Goal: Task Accomplishment & Management: Manage account settings

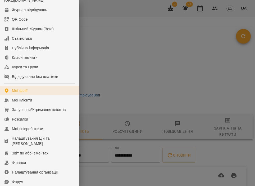
scroll to position [21, 0]
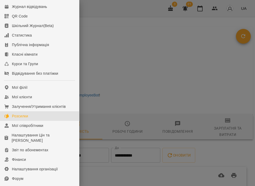
click at [30, 121] on link "Розсилки" at bounding box center [39, 116] width 79 height 10
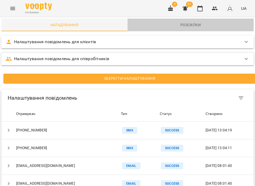
click at [197, 24] on span "Розсилки" at bounding box center [191, 25] width 120 height 6
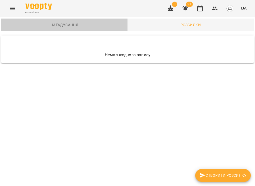
click at [62, 29] on button "Нагадування" at bounding box center [64, 25] width 126 height 13
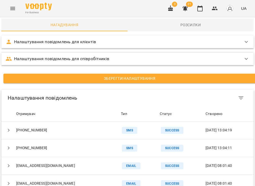
click at [70, 44] on p "Налаштування повідомлень для клієнтів" at bounding box center [55, 42] width 82 height 6
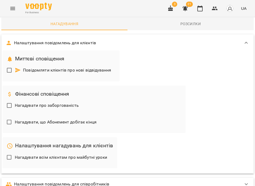
scroll to position [3, 0]
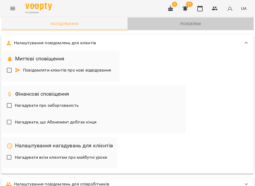
click at [175, 21] on span "Розсилки" at bounding box center [191, 24] width 120 height 6
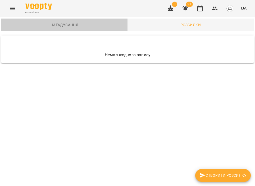
click at [85, 24] on span "Нагадування" at bounding box center [64, 25] width 120 height 6
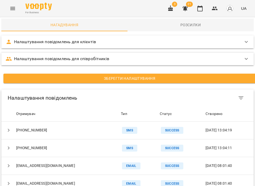
click at [82, 60] on p "Налаштування повідомлень для співробітників" at bounding box center [61, 59] width 95 height 6
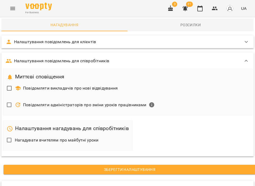
click at [80, 43] on p "Налаштування повідомлень для клієнтів" at bounding box center [55, 42] width 82 height 6
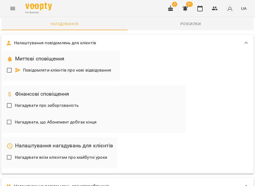
scroll to position [397, 0]
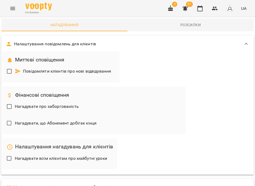
click at [173, 21] on button "Розсилки" at bounding box center [191, 25] width 126 height 13
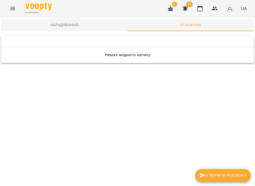
click at [78, 21] on button "Нагадування" at bounding box center [64, 25] width 126 height 13
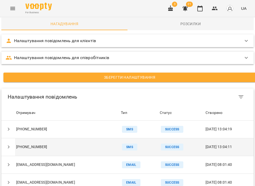
scroll to position [67, 0]
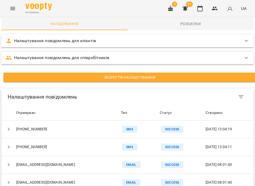
click at [53, 93] on h6 "Налаштування повідомлень" at bounding box center [82, 97] width 148 height 8
click at [57, 93] on h6 "Налаштування повідомлень" at bounding box center [82, 97] width 148 height 8
click at [70, 93] on h6 "Налаштування повідомлень" at bounding box center [82, 97] width 148 height 8
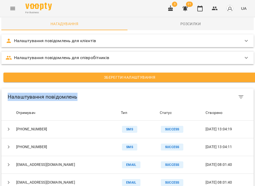
click at [70, 93] on h6 "Налаштування повідомлень" at bounding box center [82, 97] width 148 height 8
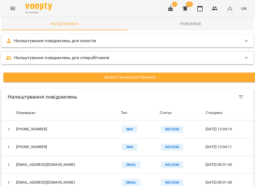
click at [67, 93] on h6 "Налаштування повідомлень" at bounding box center [82, 97] width 148 height 8
click at [58, 93] on h6 "Налаштування повідомлень" at bounding box center [82, 97] width 148 height 8
click at [63, 93] on h6 "Налаштування повідомлень" at bounding box center [82, 97] width 148 height 8
click at [79, 93] on h6 "Налаштування повідомлень" at bounding box center [82, 97] width 148 height 8
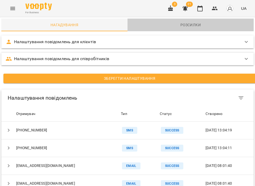
click at [188, 22] on span "Розсилки" at bounding box center [191, 25] width 120 height 6
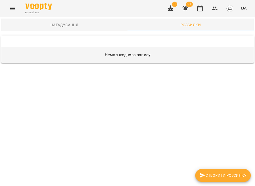
click at [125, 62] on td "Немає жодного запису" at bounding box center [127, 55] width 252 height 16
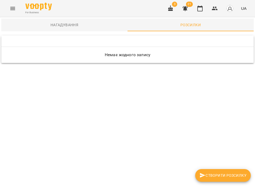
click at [78, 25] on span "Нагадування" at bounding box center [64, 25] width 120 height 6
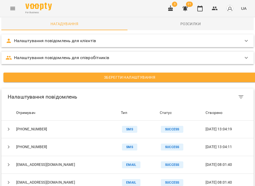
scroll to position [218, 0]
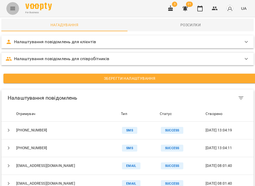
click at [17, 9] on button "Menu" at bounding box center [12, 8] width 13 height 13
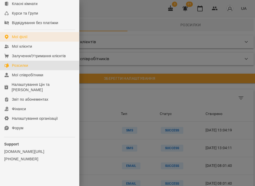
scroll to position [78, 0]
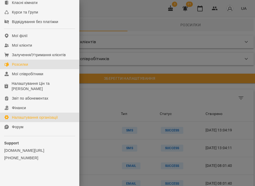
click at [26, 116] on div "Налаштування організації" at bounding box center [35, 117] width 46 height 5
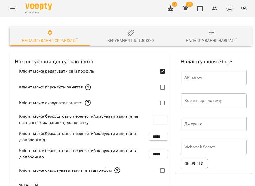
scroll to position [191, 0]
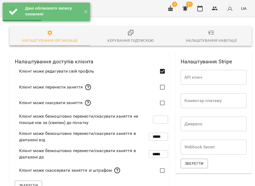
scroll to position [180, 0]
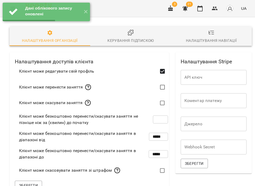
scroll to position [0, 0]
click at [150, 38] on div "Керування підпискою" at bounding box center [130, 40] width 46 height 6
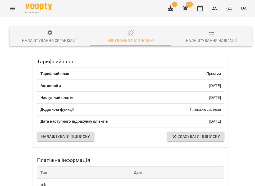
scroll to position [35, 0]
click at [87, 133] on span "Налаштувати підписку" at bounding box center [65, 136] width 49 height 6
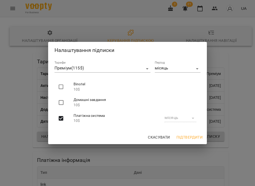
click at [154, 131] on div "Скасувати Підтвердити" at bounding box center [127, 137] width 159 height 14
click at [155, 136] on span "Скасувати" at bounding box center [159, 137] width 22 height 6
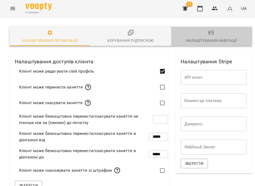
click at [198, 38] on div "Налаштування навігації" at bounding box center [211, 40] width 51 height 6
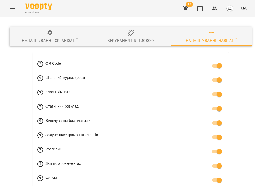
scroll to position [31, 0]
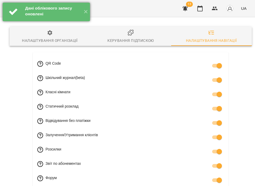
click at [12, 6] on div at bounding box center [13, 12] width 19 height 19
click at [83, 12] on button "✕" at bounding box center [85, 12] width 9 height 19
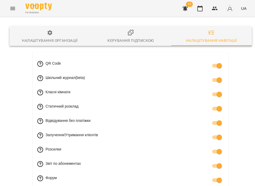
click at [13, 9] on icon "Menu" at bounding box center [13, 8] width 6 height 6
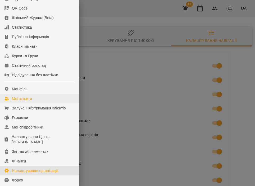
scroll to position [35, 0]
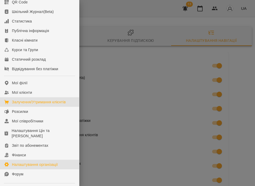
click at [31, 105] on div "Залучення/Утримання клієнтів" at bounding box center [39, 101] width 54 height 5
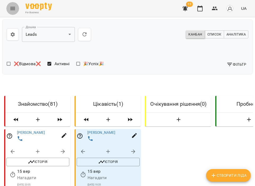
click at [13, 10] on icon "Menu" at bounding box center [12, 8] width 5 height 3
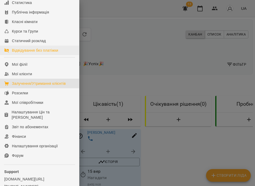
scroll to position [67, 0]
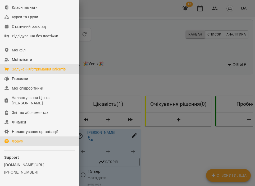
click at [24, 146] on link "Форум" at bounding box center [39, 141] width 79 height 10
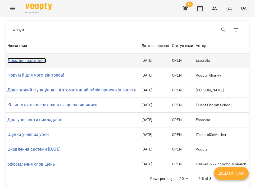
click at [38, 59] on link "Домашні завдання" at bounding box center [26, 60] width 39 height 5
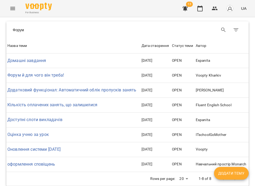
click at [14, 6] on icon "Menu" at bounding box center [13, 8] width 6 height 6
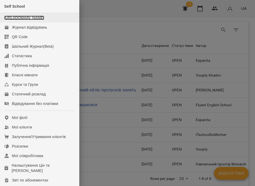
click at [19, 20] on link "https://www.voopty.com.ua/studio/67309a0498bbfa1cc07ade73" at bounding box center [24, 18] width 40 height 4
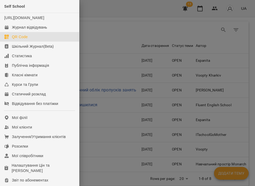
click at [16, 39] on div "QR Code" at bounding box center [20, 36] width 16 height 5
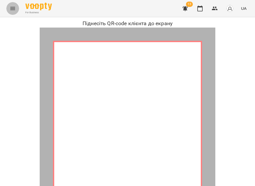
click at [10, 9] on icon "Menu" at bounding box center [13, 8] width 6 height 6
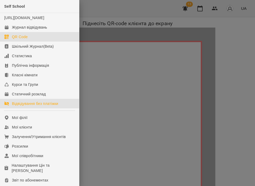
click at [19, 106] on div "Відвідування без платіжки" at bounding box center [35, 103] width 46 height 5
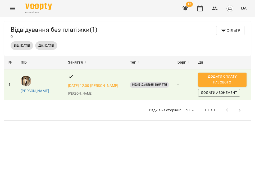
click at [12, 8] on icon "Menu" at bounding box center [12, 8] width 5 height 3
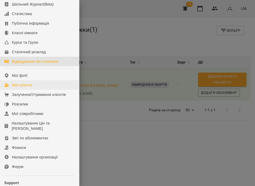
scroll to position [46, 0]
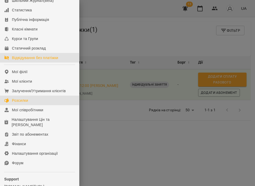
click at [20, 103] on link "Розсилки" at bounding box center [39, 101] width 79 height 10
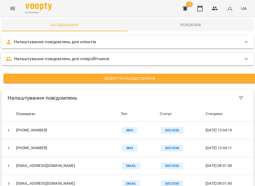
click at [66, 43] on p "Налаштування повідомлень для клієнтів" at bounding box center [55, 42] width 82 height 6
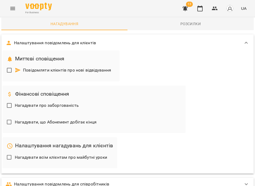
scroll to position [122, 0]
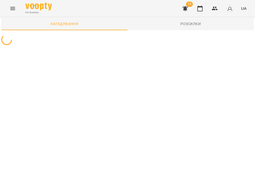
scroll to position [0, 0]
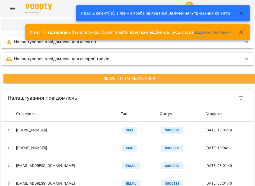
click at [76, 60] on p "Налаштування повідомлень для співробітників" at bounding box center [61, 59] width 95 height 6
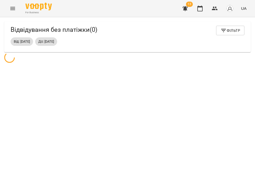
scroll to position [17, 0]
